Goal: Task Accomplishment & Management: Manage account settings

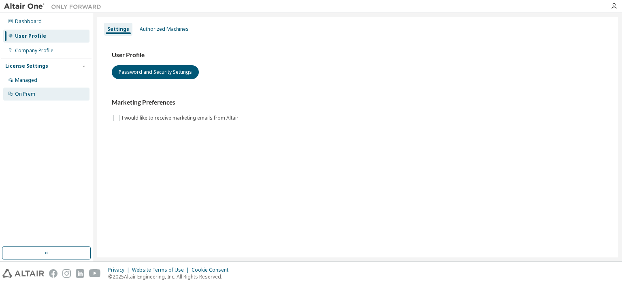
click at [27, 94] on div "On Prem" at bounding box center [25, 94] width 20 height 6
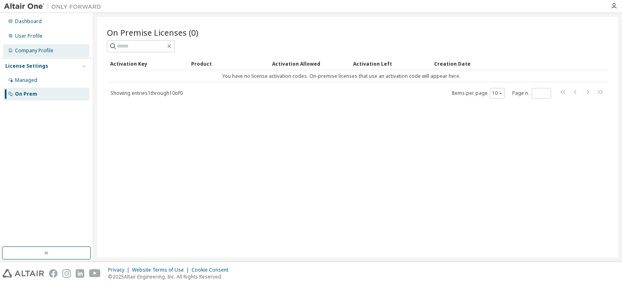
click at [34, 51] on div "Company Profile" at bounding box center [34, 50] width 38 height 6
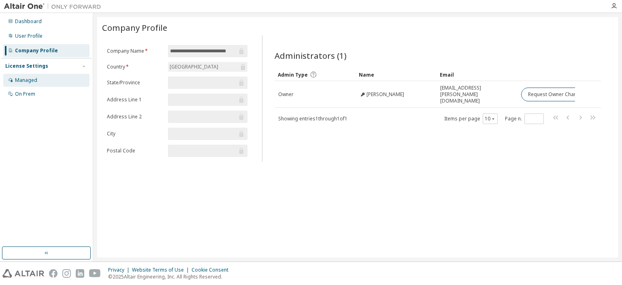
click at [34, 81] on div "Managed" at bounding box center [26, 80] width 22 height 6
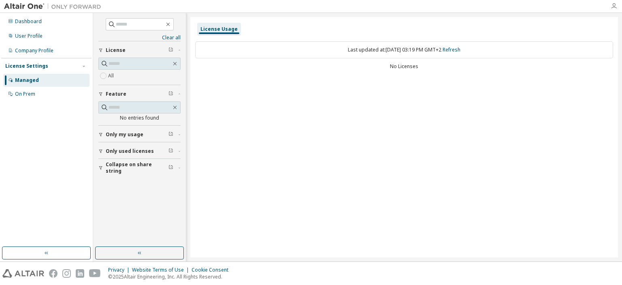
click at [613, 4] on icon "button" at bounding box center [613, 6] width 6 height 6
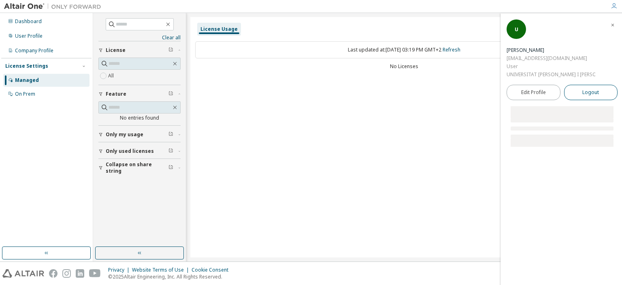
click at [582, 88] on span "Logout" at bounding box center [590, 92] width 17 height 8
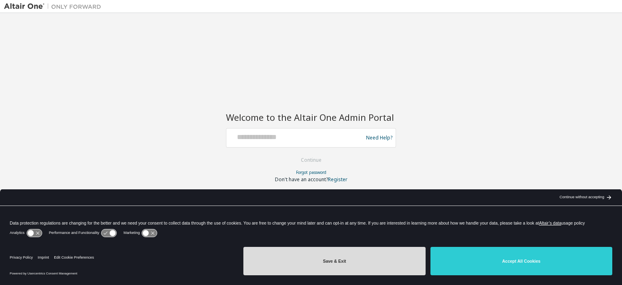
click at [381, 254] on button "Save & Exit" at bounding box center [334, 261] width 182 height 28
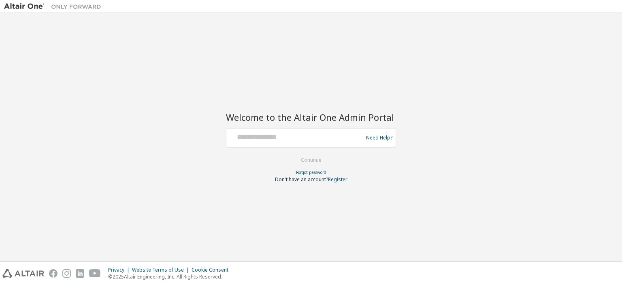
click at [295, 144] on div at bounding box center [296, 137] width 132 height 15
click at [292, 137] on input "text" at bounding box center [296, 136] width 132 height 12
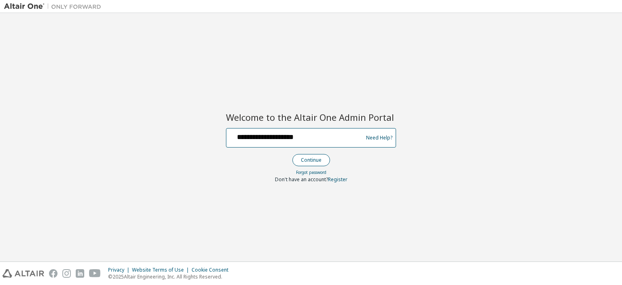
type input "**********"
click at [307, 162] on button "Continue" at bounding box center [311, 160] width 38 height 12
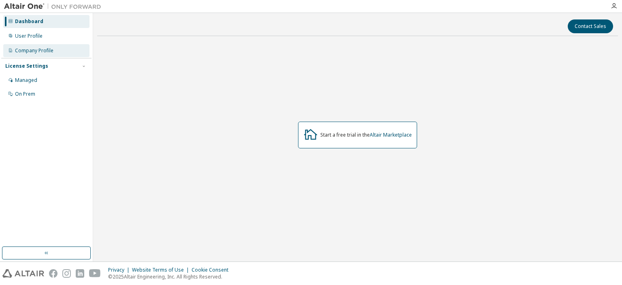
click at [44, 51] on div "Company Profile" at bounding box center [34, 50] width 38 height 6
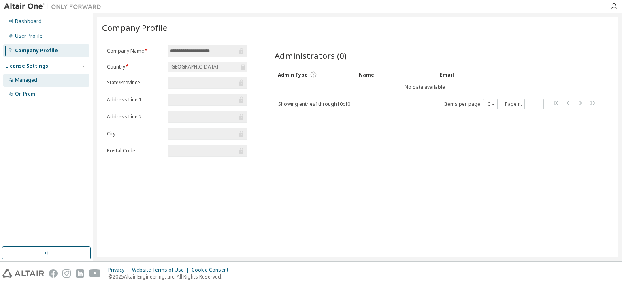
click at [27, 75] on div "Managed" at bounding box center [46, 80] width 86 height 13
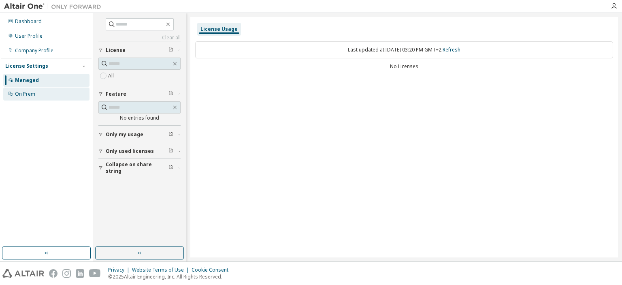
click at [30, 94] on div "On Prem" at bounding box center [25, 94] width 20 height 6
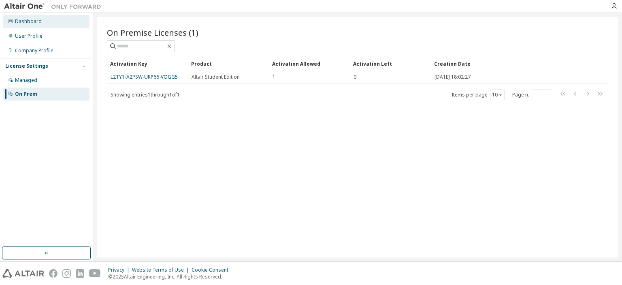
click at [45, 25] on div "Dashboard" at bounding box center [46, 21] width 86 height 13
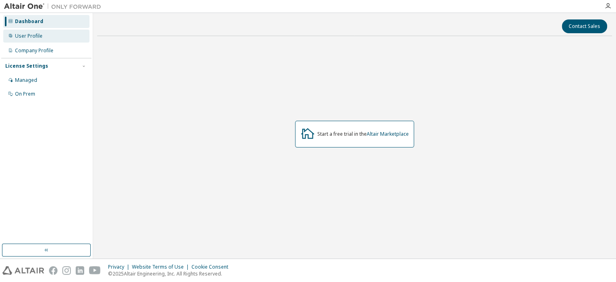
click at [27, 40] on div "User Profile" at bounding box center [46, 36] width 86 height 13
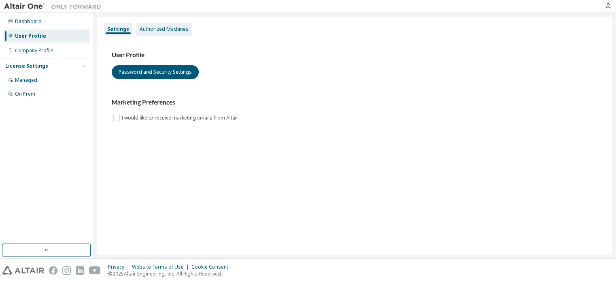
click at [161, 32] on div "Authorized Machines" at bounding box center [164, 29] width 49 height 6
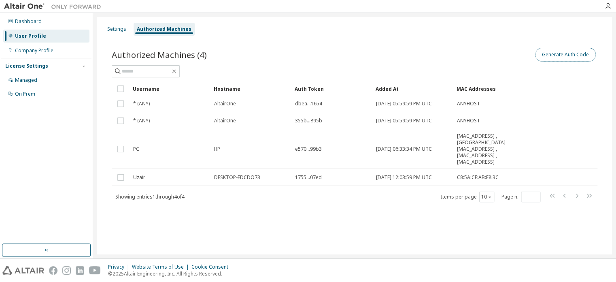
click at [567, 55] on button "Generate Auth Code" at bounding box center [565, 55] width 61 height 14
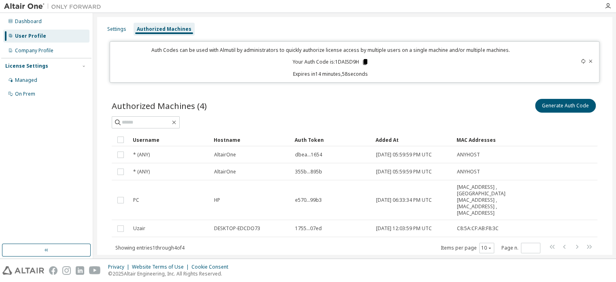
click at [368, 60] on icon at bounding box center [364, 61] width 7 height 7
click at [30, 80] on div "Managed" at bounding box center [26, 80] width 22 height 6
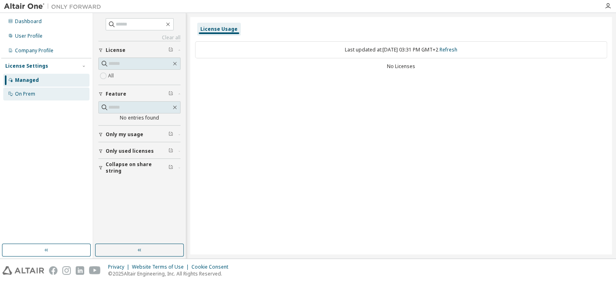
click at [37, 93] on div "On Prem" at bounding box center [46, 93] width 86 height 13
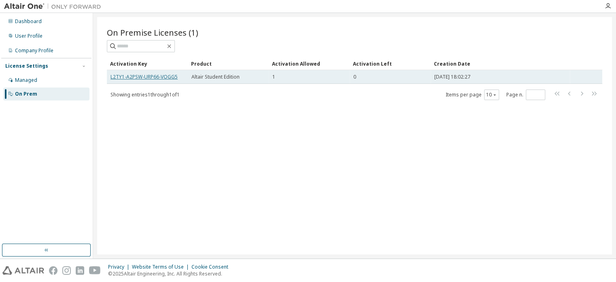
click at [142, 77] on link "L2TY1-A2PSW-URP66-VOGG5" at bounding box center [144, 76] width 67 height 7
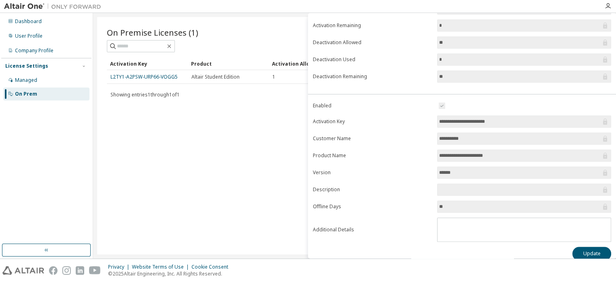
scroll to position [89, 0]
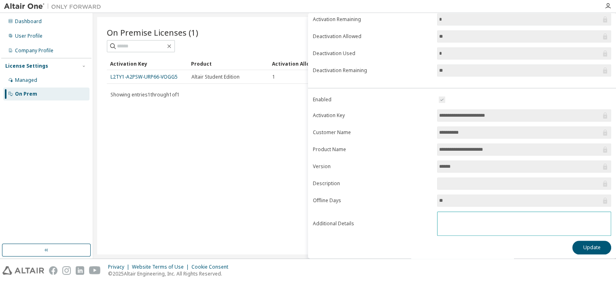
click at [450, 217] on textarea at bounding box center [524, 222] width 173 height 21
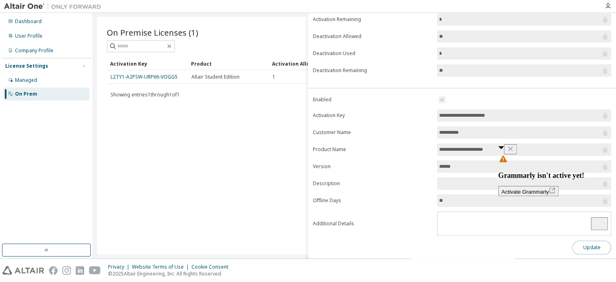
click at [585, 248] on button "Update" at bounding box center [591, 247] width 39 height 14
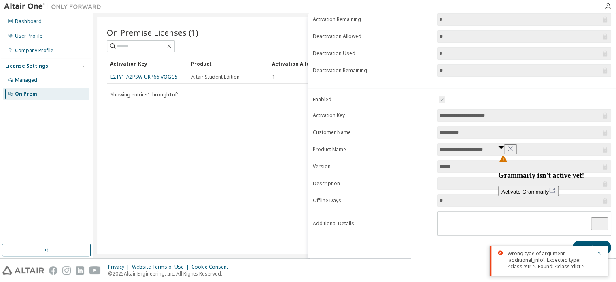
click at [514, 152] on icon "Close" at bounding box center [510, 148] width 6 height 6
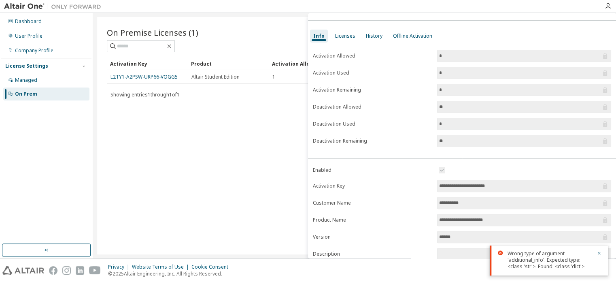
scroll to position [0, 0]
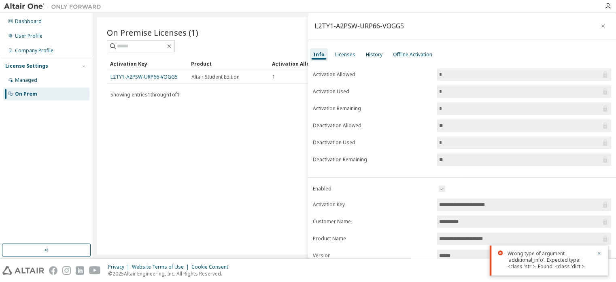
click at [453, 104] on input "*" at bounding box center [520, 108] width 162 height 8
click at [368, 56] on div "History" at bounding box center [374, 54] width 17 height 6
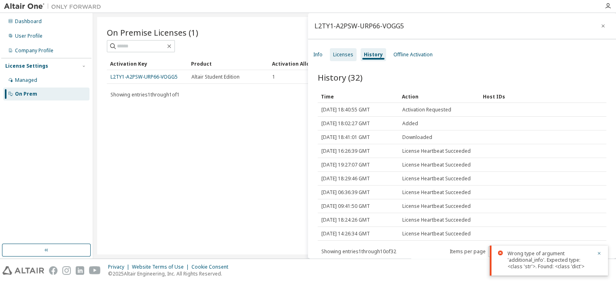
click at [348, 54] on div "Licenses" at bounding box center [343, 54] width 20 height 6
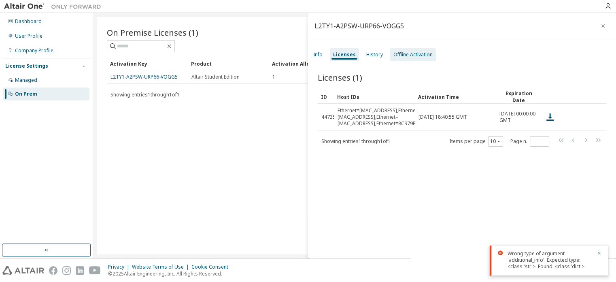
click at [401, 54] on div "Offline Activation" at bounding box center [412, 54] width 39 height 6
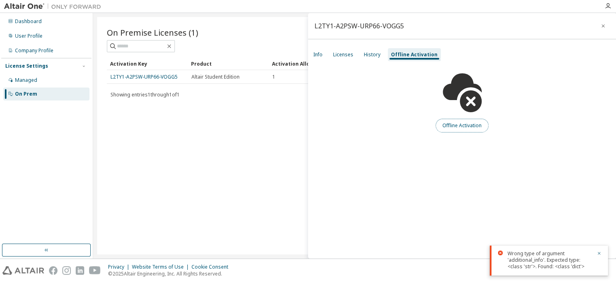
click at [446, 126] on button "Offline Activation" at bounding box center [462, 126] width 53 height 14
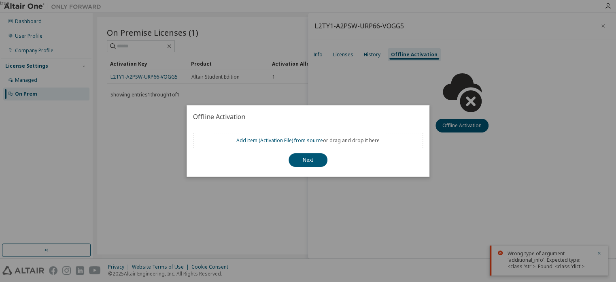
click at [425, 145] on div "Add item ( Activation File ) from source or drag and drop it here Next" at bounding box center [308, 152] width 243 height 49
click at [315, 164] on button "Next" at bounding box center [308, 160] width 39 height 14
drag, startPoint x: 457, startPoint y: 97, endPoint x: 458, endPoint y: 93, distance: 4.2
click at [457, 97] on div "true" at bounding box center [308, 141] width 616 height 282
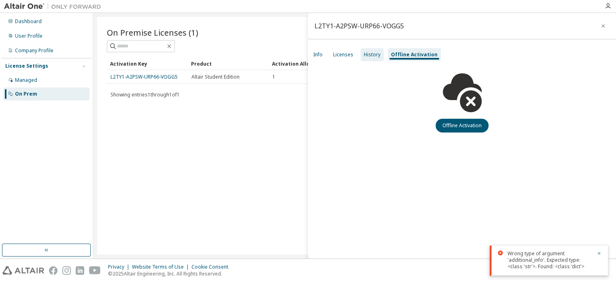
click at [367, 53] on div "History" at bounding box center [372, 54] width 17 height 6
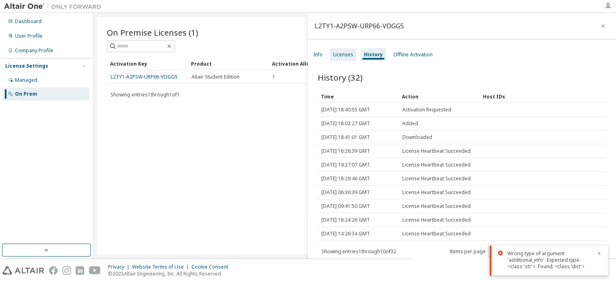
click at [347, 53] on div "Licenses" at bounding box center [343, 54] width 20 height 6
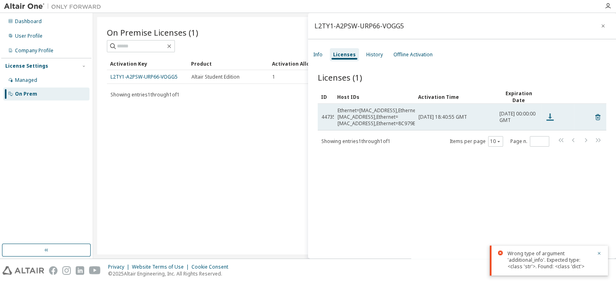
click at [550, 115] on icon at bounding box center [549, 116] width 7 height 7
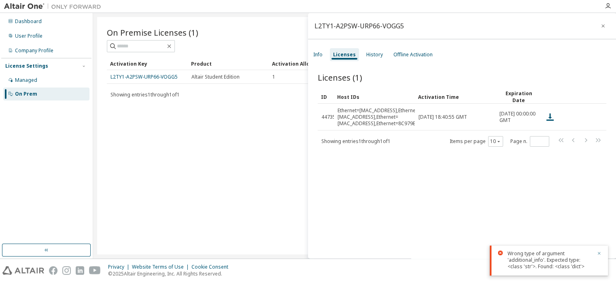
click at [599, 255] on icon "button" at bounding box center [599, 253] width 5 height 5
